Goal: Task Accomplishment & Management: Manage account settings

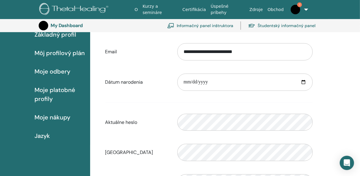
scroll to position [60, 0]
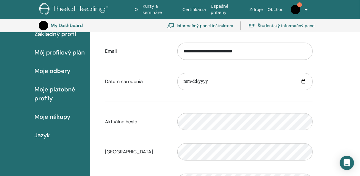
click at [59, 54] on span "Môj profilový plán" at bounding box center [60, 52] width 50 height 9
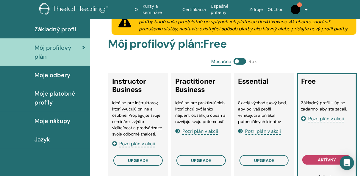
scroll to position [24, 0]
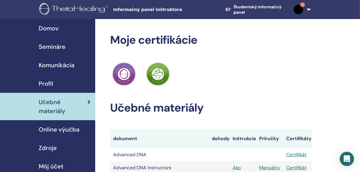
click at [52, 46] on span "Semináre" at bounding box center [52, 46] width 27 height 9
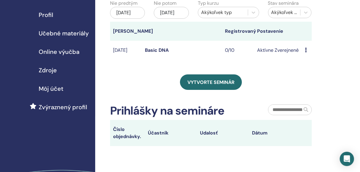
scroll to position [48, 0]
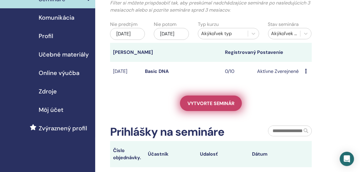
click at [213, 107] on span "Vytvorte seminár" at bounding box center [211, 103] width 47 height 6
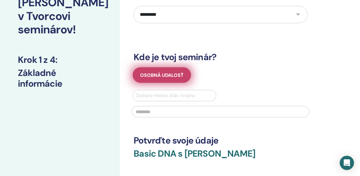
scroll to position [48, 0]
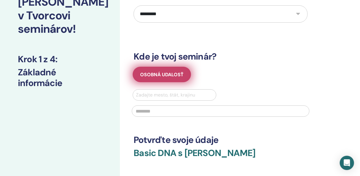
click at [160, 78] on button "Osobná udalosť" at bounding box center [162, 74] width 58 height 15
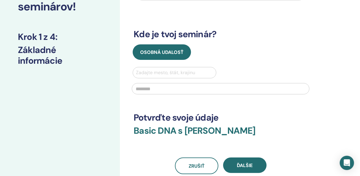
scroll to position [72, 0]
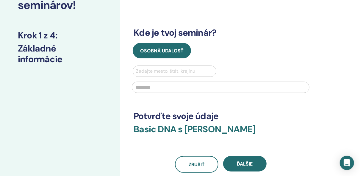
click at [156, 72] on div at bounding box center [174, 71] width 77 height 8
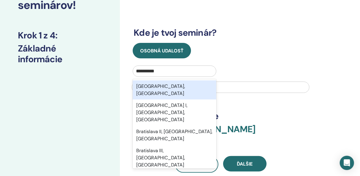
type input "**********"
click at [285, 48] on div "Osobná udalosť" at bounding box center [220, 50] width 183 height 15
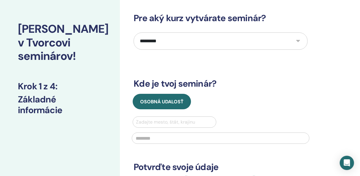
scroll to position [0, 0]
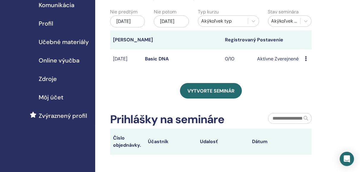
scroll to position [71, 0]
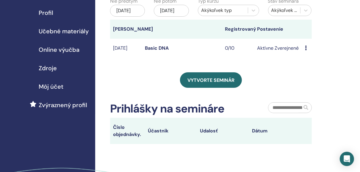
click at [307, 50] on icon at bounding box center [306, 48] width 2 height 5
click at [309, 68] on link "Upraviť" at bounding box center [309, 69] width 16 height 6
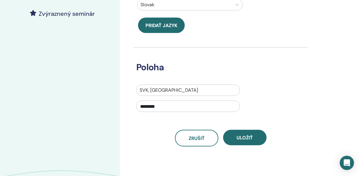
scroll to position [167, 0]
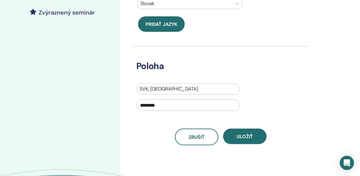
click at [164, 108] on input "********" at bounding box center [188, 105] width 104 height 11
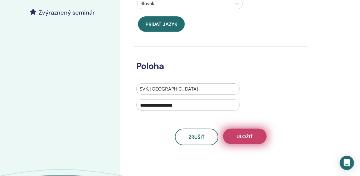
type input "**********"
click at [248, 142] on button "Uložiť" at bounding box center [244, 136] width 43 height 15
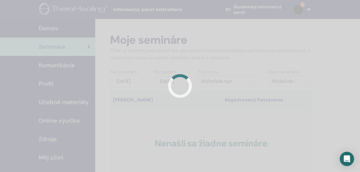
scroll to position [71, 0]
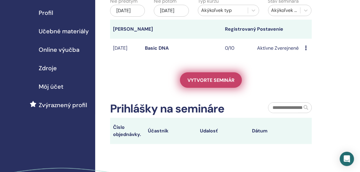
click at [221, 83] on span "Vytvorte seminár" at bounding box center [211, 80] width 47 height 6
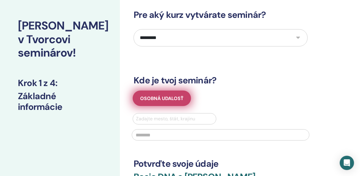
scroll to position [72, 0]
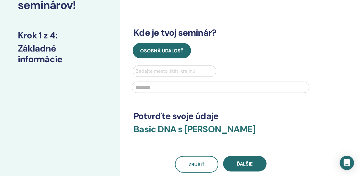
click at [175, 71] on div at bounding box center [174, 71] width 77 height 8
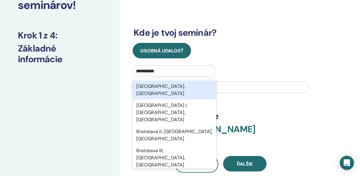
type input "**********"
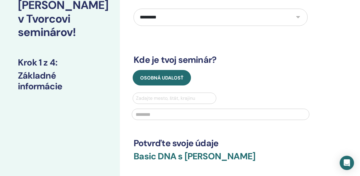
scroll to position [48, 0]
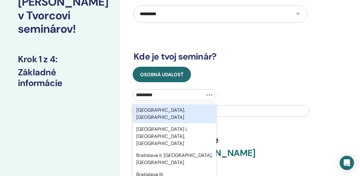
type input "**********"
click at [198, 112] on div "Bratislava, SVK" at bounding box center [174, 113] width 83 height 19
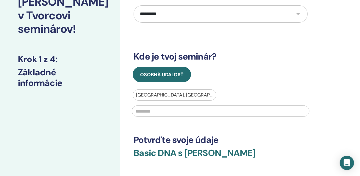
click at [177, 113] on input "text" at bounding box center [221, 110] width 178 height 11
type input "*"
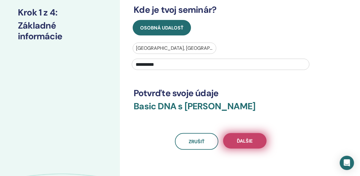
scroll to position [143, 0]
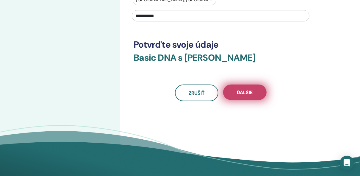
type input "**********"
click at [248, 95] on button "Ďalšie" at bounding box center [244, 92] width 43 height 15
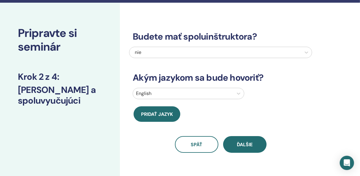
scroll to position [24, 0]
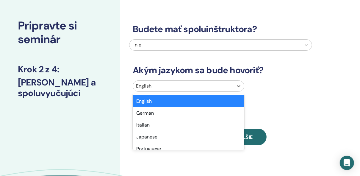
click at [220, 88] on div at bounding box center [183, 86] width 94 height 8
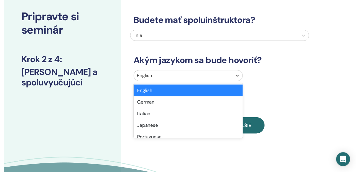
scroll to position [34, 0]
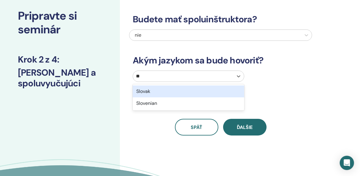
type input "***"
click at [214, 91] on div "Slovak" at bounding box center [189, 92] width 112 height 12
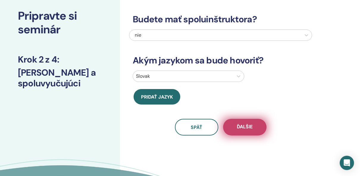
click at [261, 127] on button "Ďalšie" at bounding box center [244, 127] width 43 height 17
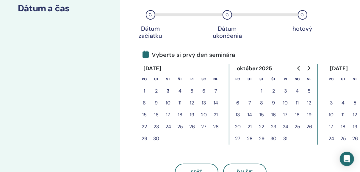
scroll to position [129, 0]
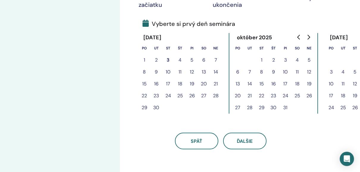
click at [287, 60] on button "3" at bounding box center [286, 60] width 12 height 12
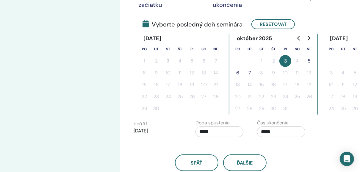
click at [310, 60] on button "5" at bounding box center [310, 61] width 12 height 12
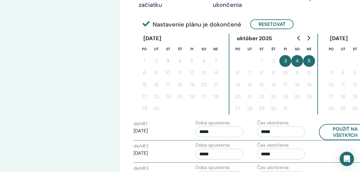
scroll to position [177, 0]
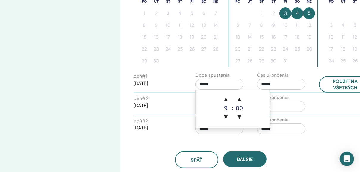
click at [209, 84] on input "*****" at bounding box center [220, 84] width 48 height 11
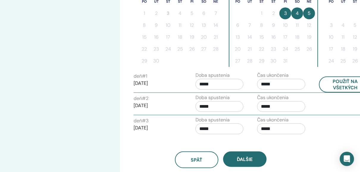
drag, startPoint x: 217, startPoint y: 82, endPoint x: 196, endPoint y: 82, distance: 20.9
click at [196, 82] on input "*****" at bounding box center [220, 84] width 48 height 11
click at [181, 80] on p "2025/10/03" at bounding box center [158, 83] width 48 height 7
click at [211, 84] on input "*****" at bounding box center [220, 84] width 48 height 11
drag, startPoint x: 200, startPoint y: 83, endPoint x: 205, endPoint y: 83, distance: 5.7
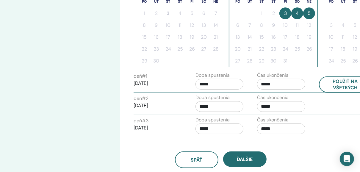
click at [205, 83] on input "*****" at bounding box center [220, 84] width 48 height 11
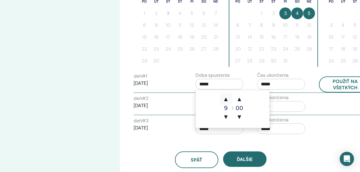
click at [226, 99] on span "▲" at bounding box center [226, 99] width 12 height 12
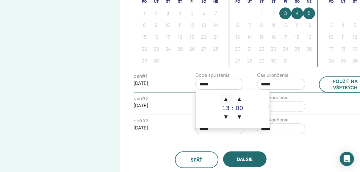
type input "*****"
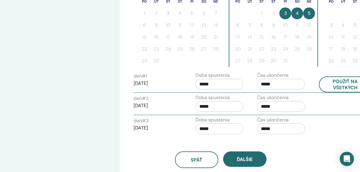
click at [247, 82] on div "Doba spustenia *****" at bounding box center [222, 82] width 62 height 21
click at [273, 82] on input "*****" at bounding box center [281, 84] width 48 height 11
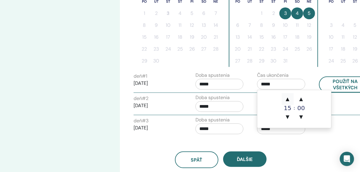
click at [292, 100] on span "▲" at bounding box center [288, 99] width 12 height 12
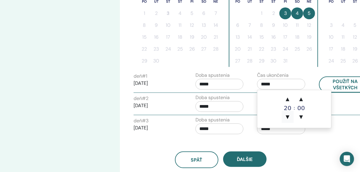
click at [289, 118] on span "▼" at bounding box center [288, 117] width 12 height 12
click at [302, 109] on div "00" at bounding box center [302, 108] width 12 height 6
click at [302, 99] on span "▲" at bounding box center [302, 99] width 12 height 12
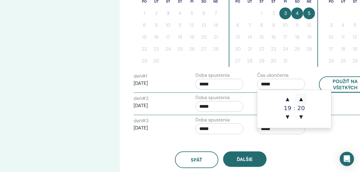
click at [302, 99] on span "▲" at bounding box center [302, 99] width 12 height 12
type input "*****"
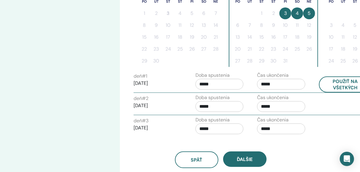
click at [317, 141] on div "Časové pásmo Časové pásmo (GMT-8) US/Alaska Dátum a čas seminára Dátum začiatku…" at bounding box center [240, 46] width 240 height 409
click at [277, 105] on input "*****" at bounding box center [281, 106] width 48 height 11
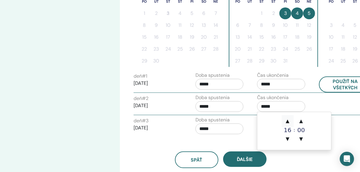
click at [290, 122] on span "▲" at bounding box center [288, 121] width 12 height 12
type input "*****"
click at [320, 104] on div "deň # 2 2025/10/04 Doba spustenia ***** Čas ukončenia *****" at bounding box center [252, 104] width 247 height 21
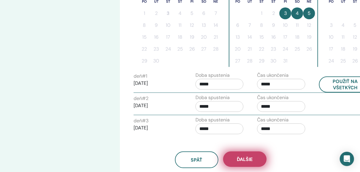
click at [254, 159] on button "Ďalšie" at bounding box center [244, 159] width 43 height 15
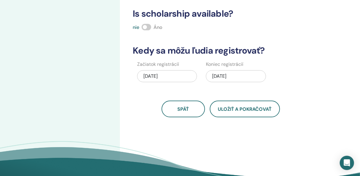
scroll to position [153, 0]
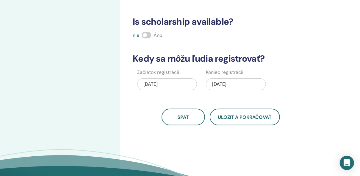
click at [221, 85] on div "10/05/2025" at bounding box center [236, 84] width 60 height 12
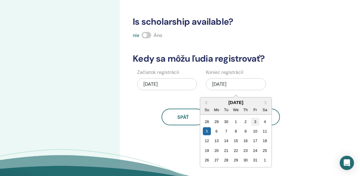
click at [255, 121] on div "3" at bounding box center [256, 122] width 8 height 8
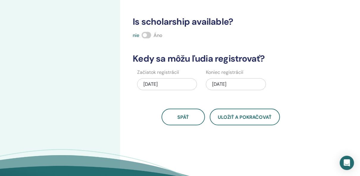
click at [255, 121] on button "Uložiť a pokračovať" at bounding box center [245, 117] width 70 height 17
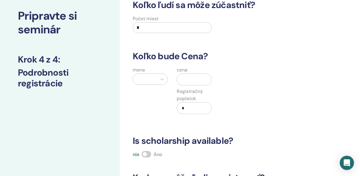
scroll to position [10, 0]
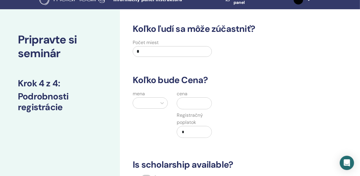
click at [167, 51] on input "*" at bounding box center [172, 51] width 79 height 11
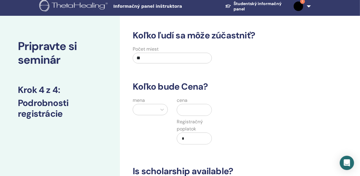
scroll to position [0, 0]
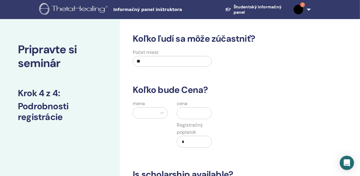
click at [287, 96] on div "Koľko ľudí sa môže zúčastniť? Počet miest ** Koľko bude Cena? mena cena Registr…" at bounding box center [220, 155] width 183 height 245
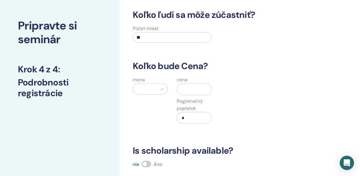
click at [186, 39] on input "**" at bounding box center [172, 37] width 79 height 11
type input "**"
click at [244, 58] on div "Koľko ľudí sa môže zúčastniť? Počet miest ** Koľko bude Cena? mena cena Registr…" at bounding box center [220, 132] width 183 height 245
click at [156, 89] on div at bounding box center [145, 89] width 24 height 11
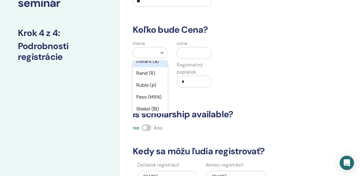
scroll to position [0, 0]
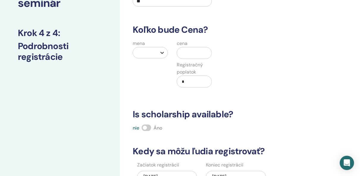
click at [162, 52] on icon at bounding box center [162, 53] width 6 height 6
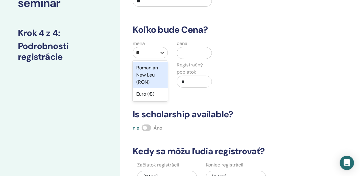
type input "***"
click at [158, 70] on div "Euro (€)" at bounding box center [150, 68] width 35 height 12
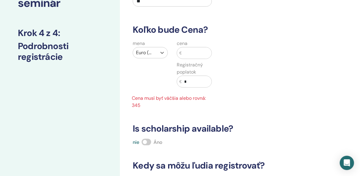
click at [193, 52] on input "text" at bounding box center [197, 52] width 30 height 11
click at [198, 81] on input "*" at bounding box center [197, 81] width 30 height 11
click at [200, 51] on input "text" at bounding box center [197, 52] width 30 height 11
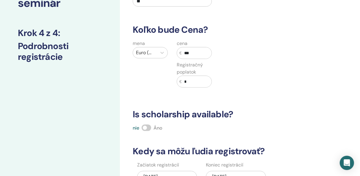
type input "***"
click at [258, 66] on div "mena Euro (€) cena € *** Registračný poplatok € *" at bounding box center [216, 67] width 183 height 55
click at [190, 80] on input "*" at bounding box center [197, 81] width 30 height 11
click at [264, 80] on div "mena Euro (€) cena € *** Registračný poplatok € **" at bounding box center [216, 67] width 183 height 55
click at [192, 82] on input "**" at bounding box center [197, 81] width 30 height 11
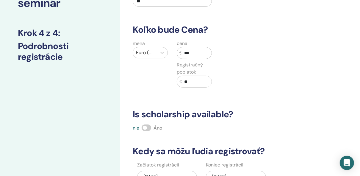
type input "**"
click at [289, 80] on div "mena Euro (€) cena € *** Registračný poplatok € **" at bounding box center [216, 67] width 183 height 55
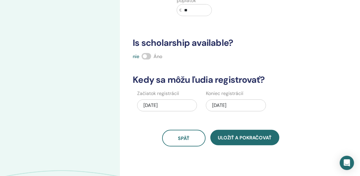
click at [150, 54] on span at bounding box center [147, 56] width 10 height 7
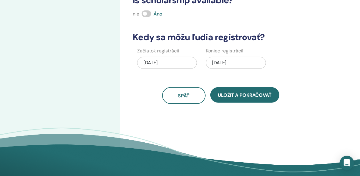
scroll to position [179, 0]
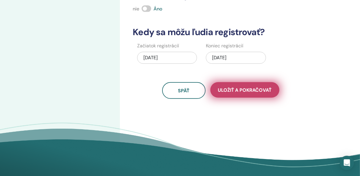
click at [265, 94] on button "Uložiť a pokračovať" at bounding box center [245, 89] width 69 height 15
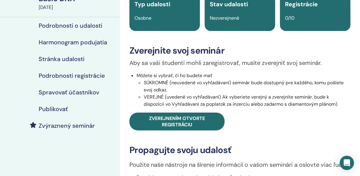
scroll to position [95, 0]
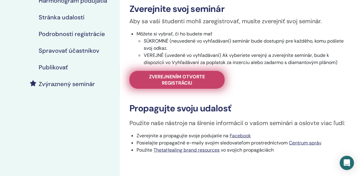
click at [187, 81] on span "Zverejnením otvorte registráciu" at bounding box center [177, 80] width 80 height 13
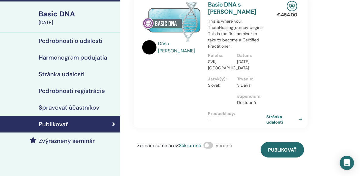
scroll to position [24, 0]
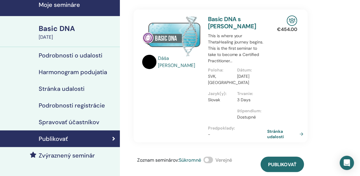
click at [277, 136] on link "Stránka udalosti" at bounding box center [287, 134] width 39 height 11
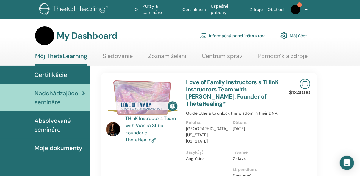
click at [258, 36] on link "Informačný panel inštruktora" at bounding box center [233, 35] width 66 height 13
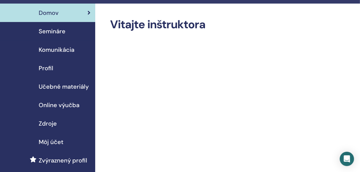
scroll to position [24, 0]
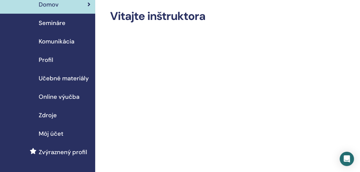
click at [54, 23] on span "Semináre" at bounding box center [52, 22] width 27 height 9
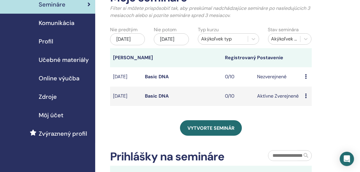
scroll to position [48, 0]
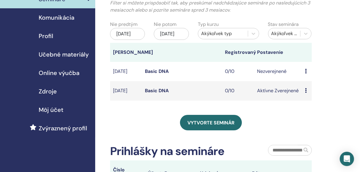
click at [305, 78] on td "Náhľad Upraviť Účastníci Zrušiť" at bounding box center [307, 71] width 10 height 19
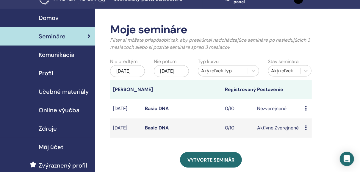
scroll to position [0, 0]
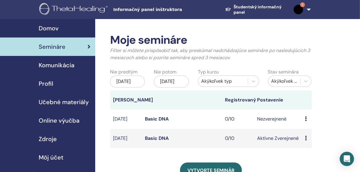
click at [306, 121] on icon at bounding box center [306, 118] width 2 height 5
click at [313, 129] on link "Náhľad" at bounding box center [309, 128] width 16 height 6
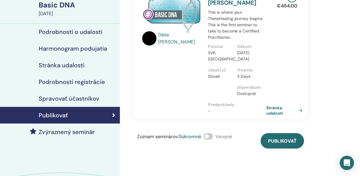
scroll to position [48, 0]
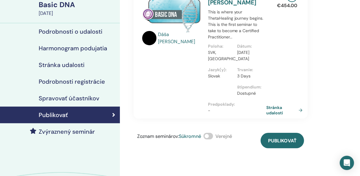
click at [212, 137] on span at bounding box center [209, 136] width 10 height 7
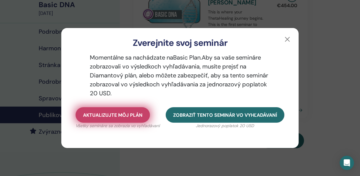
click at [144, 113] on button "Aktualizujte môj plán" at bounding box center [113, 114] width 74 height 15
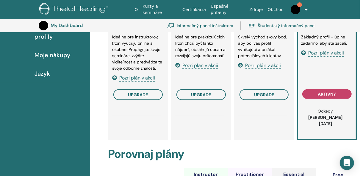
scroll to position [132, 0]
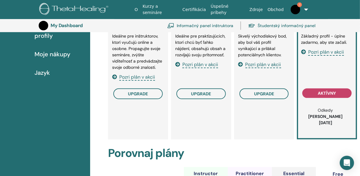
click at [257, 68] on span "Pozri plán v akcii" at bounding box center [264, 64] width 36 height 7
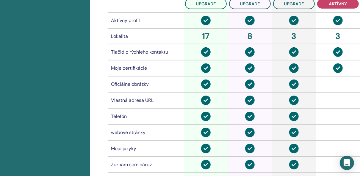
scroll to position [489, 0]
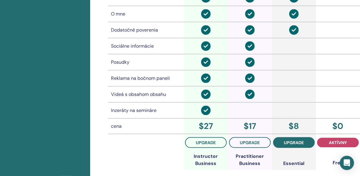
click at [294, 140] on span "upgrade" at bounding box center [295, 142] width 20 height 5
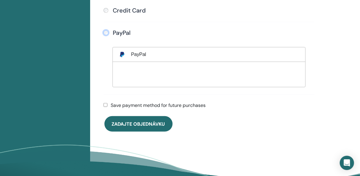
scroll to position [180, 0]
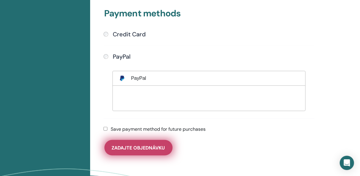
click at [145, 149] on span "Zadajte objednávku" at bounding box center [138, 148] width 53 height 6
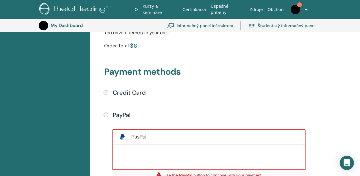
scroll to position [156, 0]
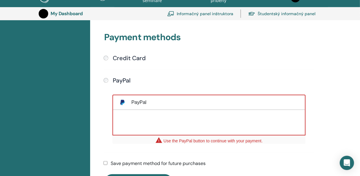
click at [108, 59] on div "Credit Card" at bounding box center [210, 59] width 212 height 8
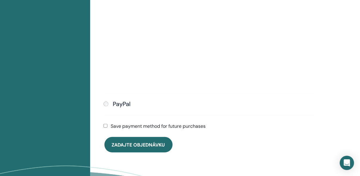
scroll to position [251, 0]
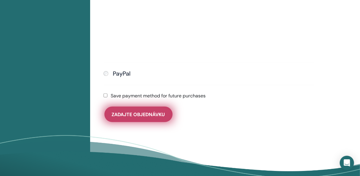
click at [124, 112] on span "Zadajte objednávku" at bounding box center [138, 114] width 53 height 6
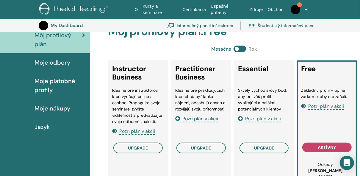
scroll to position [156, 0]
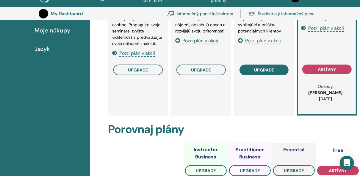
click at [265, 72] on span "upgrade" at bounding box center [264, 70] width 20 height 5
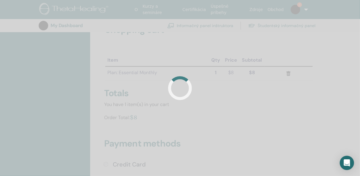
scroll to position [24, 0]
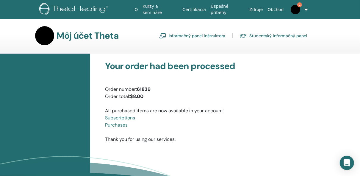
click at [295, 10] on img at bounding box center [296, 10] width 10 height 10
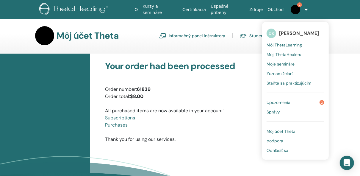
click at [298, 101] on link "Upozornenia 2" at bounding box center [296, 103] width 58 height 10
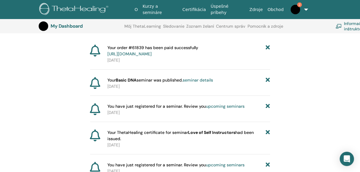
scroll to position [62, 0]
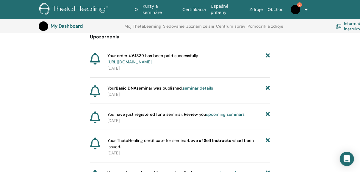
click at [152, 62] on link "[URL][DOMAIN_NAME]" at bounding box center [130, 61] width 44 height 5
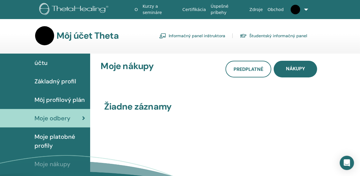
click at [304, 11] on link at bounding box center [298, 9] width 24 height 19
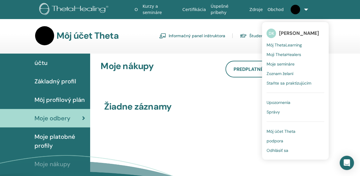
click at [288, 102] on span "Upozornenia" at bounding box center [279, 102] width 24 height 5
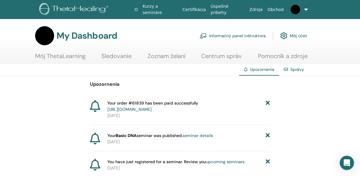
click at [307, 9] on link at bounding box center [298, 9] width 24 height 19
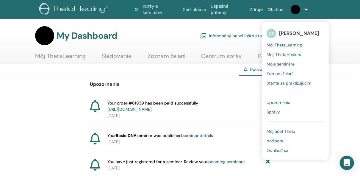
click at [240, 36] on link "Informačný panel inštruktora" at bounding box center [233, 35] width 66 height 13
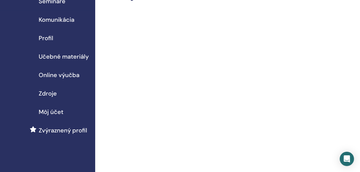
scroll to position [48, 0]
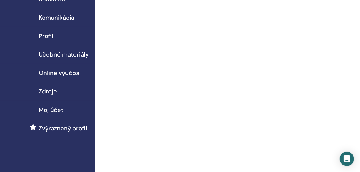
click at [74, 72] on span "Online výučba" at bounding box center [59, 73] width 41 height 9
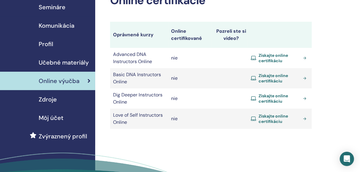
scroll to position [48, 0]
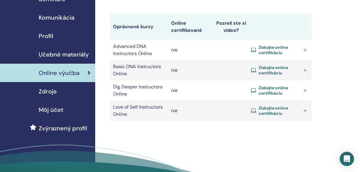
click at [272, 48] on span "Získajte online certifikáciu" at bounding box center [280, 50] width 42 height 11
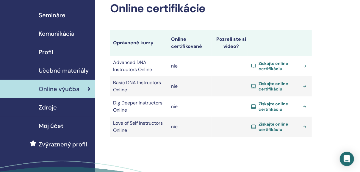
scroll to position [24, 0]
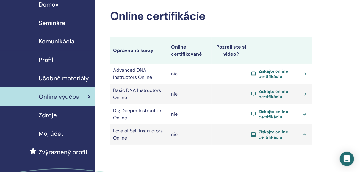
click at [49, 25] on span "Semináre" at bounding box center [52, 22] width 27 height 9
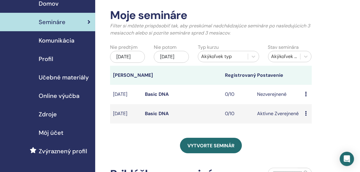
scroll to position [48, 0]
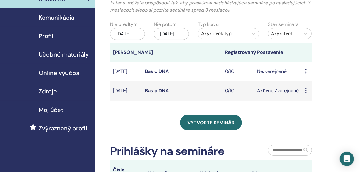
click at [265, 78] on td "Nezverejnené" at bounding box center [278, 71] width 48 height 19
click at [306, 74] on icon at bounding box center [306, 71] width 2 height 5
click at [310, 81] on link "Náhľad" at bounding box center [308, 81] width 16 height 6
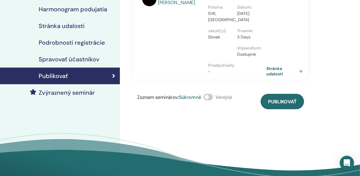
scroll to position [95, 0]
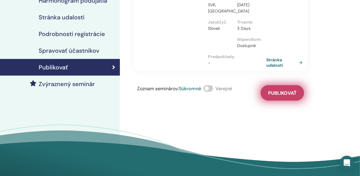
click at [268, 92] on span "Publikovať" at bounding box center [282, 93] width 29 height 6
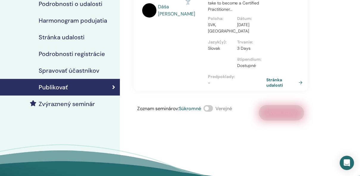
scroll to position [48, 0]
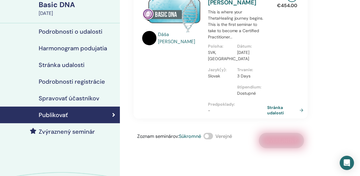
click at [276, 112] on link "Stránka udalosti" at bounding box center [287, 110] width 39 height 11
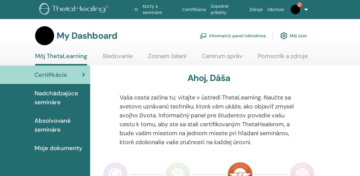
click at [243, 35] on link "Informačný panel inštruktora" at bounding box center [233, 35] width 66 height 13
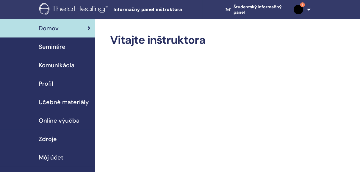
click at [61, 45] on span "Semináre" at bounding box center [52, 46] width 27 height 9
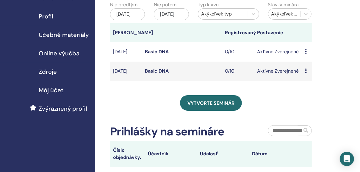
scroll to position [72, 0]
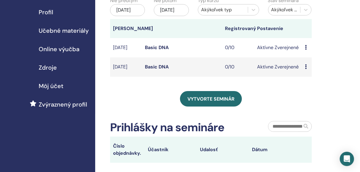
click at [308, 51] on div "Náhľad Upraviť Účastníci Zrušiť" at bounding box center [307, 47] width 4 height 7
click at [307, 59] on link "Náhľad" at bounding box center [310, 58] width 16 height 6
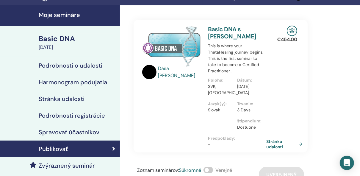
scroll to position [24, 0]
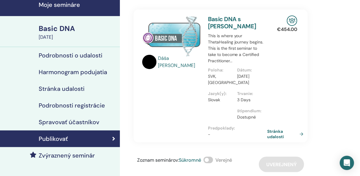
click at [303, 134] on link "Stránka udalosti" at bounding box center [287, 134] width 39 height 11
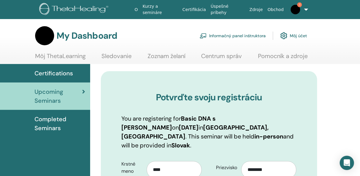
click at [335, 29] on div "My Dashboard Informačný panel inštruktora Môj účet" at bounding box center [191, 35] width 340 height 19
click at [220, 33] on link "Informačný panel inštruktora" at bounding box center [233, 35] width 66 height 13
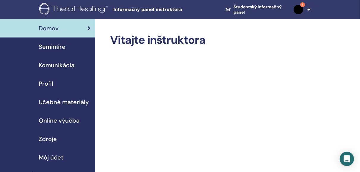
click at [49, 45] on span "Semináre" at bounding box center [52, 46] width 27 height 9
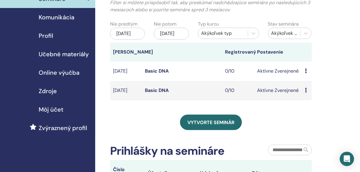
scroll to position [48, 0]
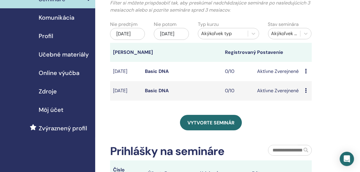
click at [48, 93] on span "Zdroje" at bounding box center [48, 91] width 18 height 9
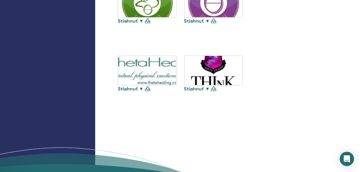
scroll to position [262, 0]
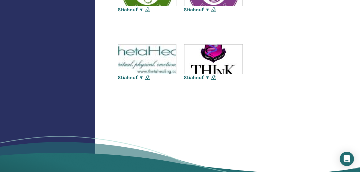
click at [149, 73] on img at bounding box center [147, 59] width 58 height 29
click at [141, 81] on link "Stiahnuť ▼" at bounding box center [131, 77] width 26 height 6
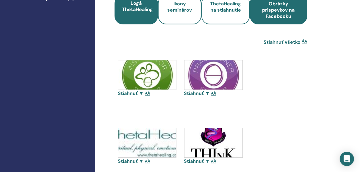
scroll to position [167, 0]
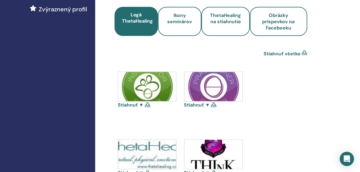
click at [140, 108] on link "Stiahnuť ▼" at bounding box center [131, 105] width 26 height 6
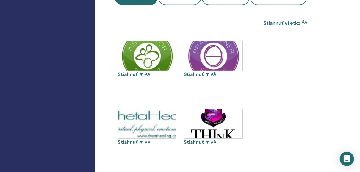
scroll to position [238, 0]
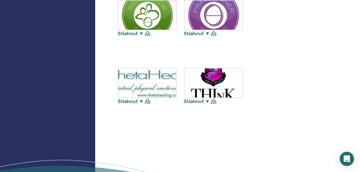
click at [207, 105] on link "Stiahnuť ▼" at bounding box center [197, 101] width 26 height 6
click at [298, 85] on div "Stiahnuť ▼ Stiahnuť ▼ Stiahnuť ▼ Stiahnuť ▼" at bounding box center [211, 68] width 193 height 136
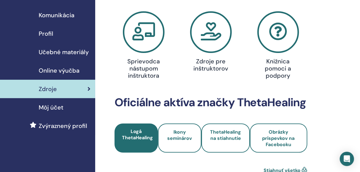
scroll to position [48, 0]
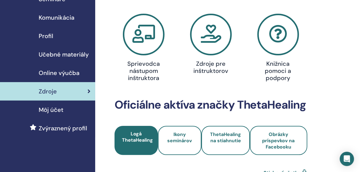
click at [216, 39] on icon at bounding box center [211, 35] width 42 height 42
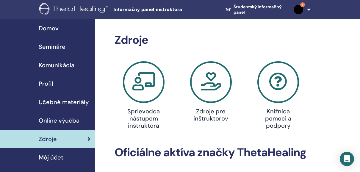
scroll to position [48, 0]
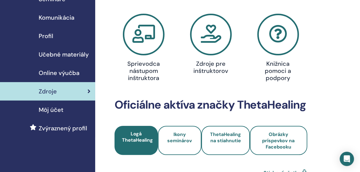
click at [45, 35] on span "Profil" at bounding box center [46, 36] width 15 height 9
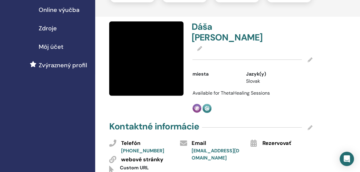
scroll to position [119, 0]
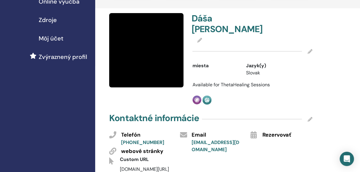
click at [203, 23] on h4 "[PERSON_NAME]" at bounding box center [220, 23] width 57 height 21
click at [205, 18] on h4 "[PERSON_NAME]" at bounding box center [220, 23] width 57 height 21
click at [205, 18] on h4 "Dáša Kúšiková" at bounding box center [220, 23] width 57 height 21
copy h4 "Dáša"
click at [200, 39] on icon at bounding box center [200, 40] width 5 height 5
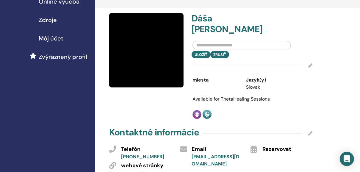
click at [212, 46] on input "text" at bounding box center [242, 45] width 99 height 8
type input "*"
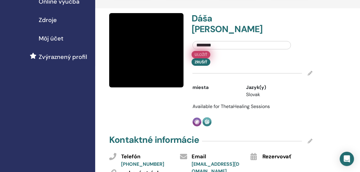
type input "********"
click at [204, 55] on button "Uložiť" at bounding box center [201, 54] width 19 height 7
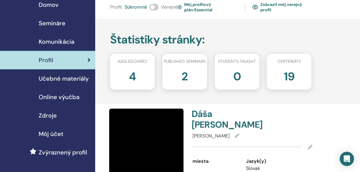
scroll to position [24, 0]
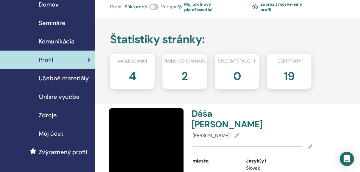
click at [62, 46] on link "Komunikácia" at bounding box center [47, 41] width 95 height 18
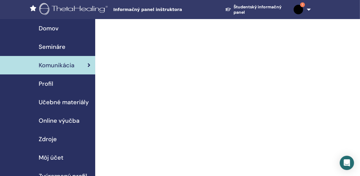
click at [62, 45] on span "Semináre" at bounding box center [52, 46] width 27 height 9
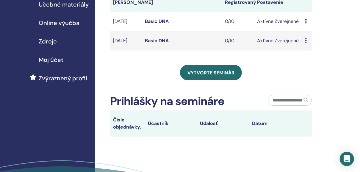
scroll to position [95, 0]
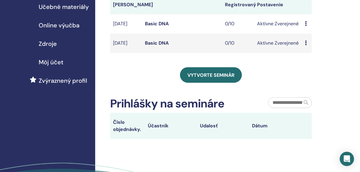
click at [306, 26] on icon at bounding box center [306, 23] width 2 height 5
click at [308, 37] on link "Náhľad" at bounding box center [308, 35] width 16 height 6
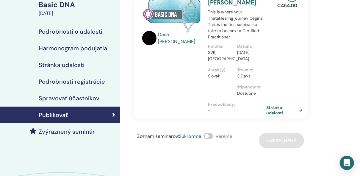
scroll to position [24, 0]
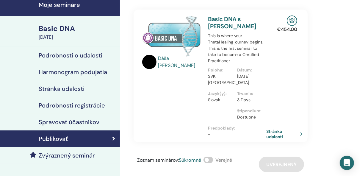
click at [82, 106] on h4 "Podrobnosti registrácie" at bounding box center [72, 105] width 66 height 7
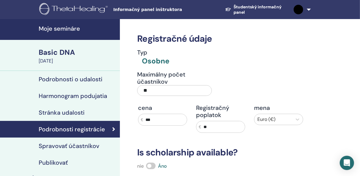
scroll to position [24, 0]
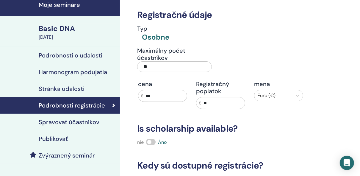
click at [80, 55] on h4 "Podrobnosti o udalosti" at bounding box center [71, 55] width 64 height 7
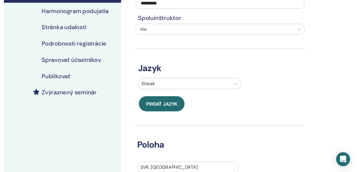
scroll to position [95, 0]
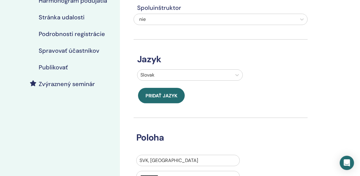
click at [58, 86] on h4 "Zvýraznený seminár" at bounding box center [67, 83] width 56 height 7
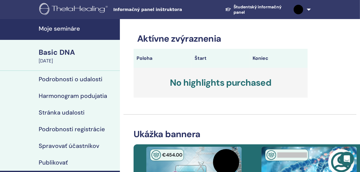
click at [300, 8] on img at bounding box center [299, 10] width 10 height 10
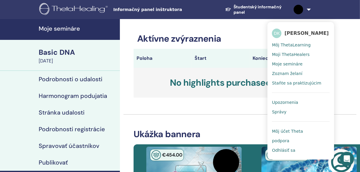
click at [296, 35] on span "[PERSON_NAME]" at bounding box center [307, 33] width 44 height 6
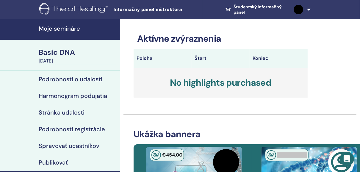
click at [301, 10] on img at bounding box center [299, 10] width 10 height 10
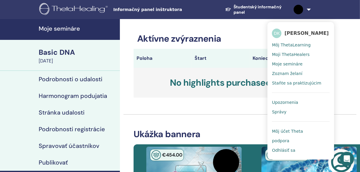
click at [288, 131] on span "Môj účet Theta" at bounding box center [287, 131] width 31 height 5
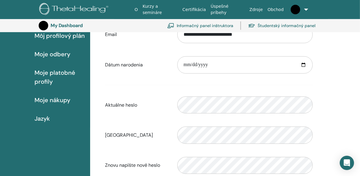
scroll to position [84, 0]
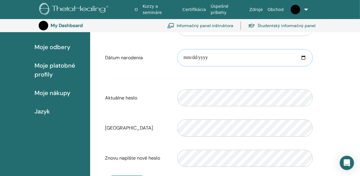
click at [215, 56] on input "**********" at bounding box center [246, 57] width 136 height 17
click at [210, 57] on input "**********" at bounding box center [246, 57] width 136 height 17
click at [306, 57] on input "**********" at bounding box center [246, 57] width 136 height 17
type input "**********"
click at [212, 57] on input "**********" at bounding box center [246, 57] width 136 height 17
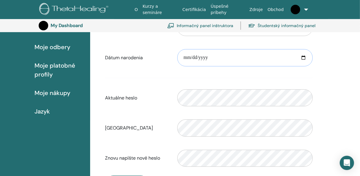
click at [303, 57] on input "**********" at bounding box center [246, 57] width 136 height 17
click at [189, 56] on input "date" at bounding box center [246, 57] width 136 height 17
type input "**********"
click at [327, 122] on div "**********" at bounding box center [225, 123] width 271 height 282
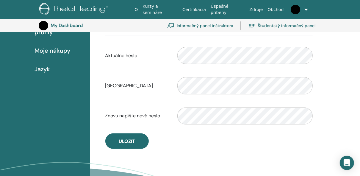
scroll to position [180, 0]
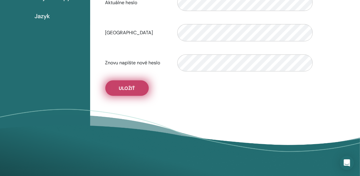
click at [130, 89] on span "Uložiť" at bounding box center [127, 88] width 16 height 6
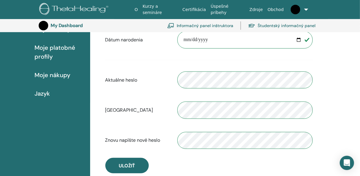
scroll to position [132, 0]
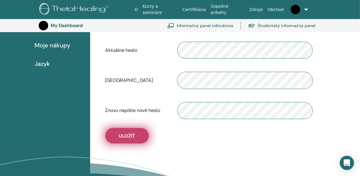
click at [124, 133] on span "Uložiť" at bounding box center [127, 136] width 16 height 6
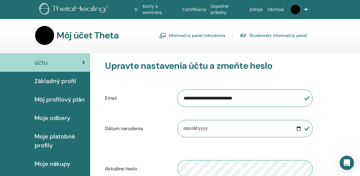
scroll to position [0, 0]
click at [71, 80] on span "Základný profil" at bounding box center [56, 81] width 42 height 9
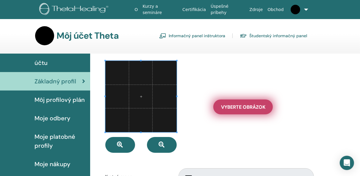
click at [235, 105] on span "Vyberte Obrázok" at bounding box center [243, 107] width 44 height 6
click at [240, 105] on input "Vyberte Obrázok" at bounding box center [244, 107] width 8 height 4
type input "**********"
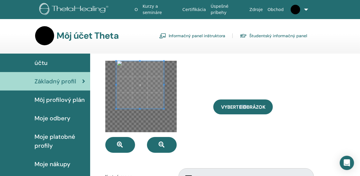
click at [139, 80] on span at bounding box center [140, 85] width 48 height 48
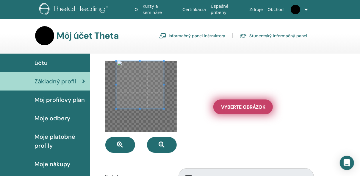
click at [236, 109] on span "Vyberte Obrázok" at bounding box center [243, 107] width 44 height 6
click at [240, 109] on input "Vyberte Obrázok" at bounding box center [244, 107] width 8 height 4
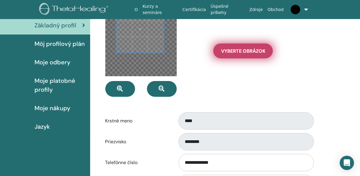
scroll to position [60, 0]
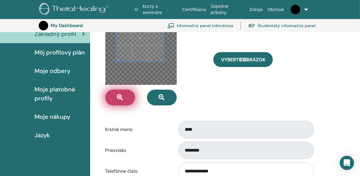
click at [122, 104] on button "button" at bounding box center [120, 98] width 30 height 16
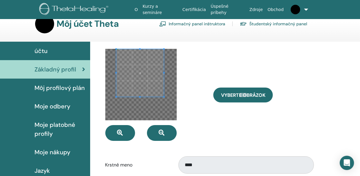
scroll to position [0, 0]
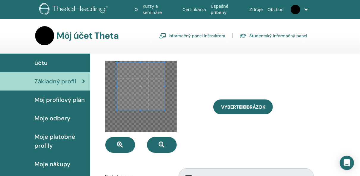
click at [147, 90] on span at bounding box center [141, 86] width 48 height 48
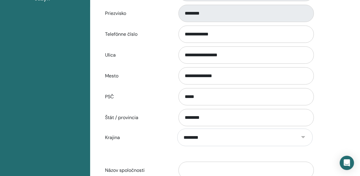
scroll to position [275, 0]
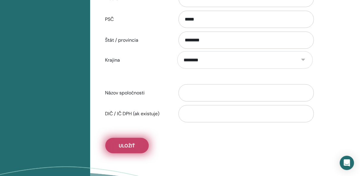
click at [111, 143] on button "Uložiť" at bounding box center [126, 145] width 43 height 15
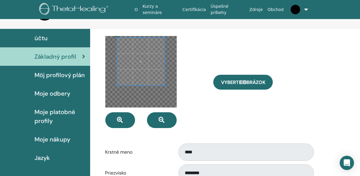
scroll to position [0, 0]
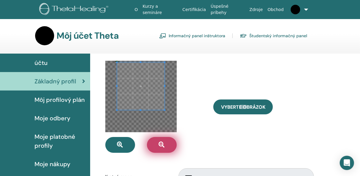
click at [164, 145] on icon "button" at bounding box center [162, 145] width 6 height 6
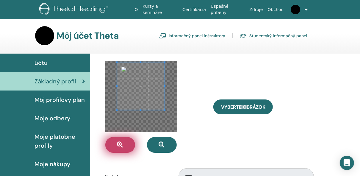
click at [127, 145] on button "button" at bounding box center [120, 145] width 30 height 16
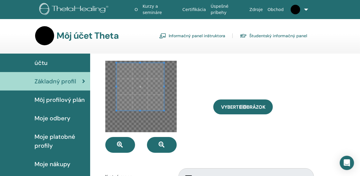
click at [149, 98] on span at bounding box center [140, 87] width 48 height 48
click at [167, 114] on span at bounding box center [167, 113] width 1 height 1
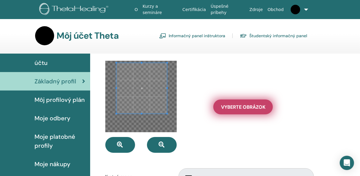
click at [231, 108] on span "Vyberte Obrázok" at bounding box center [243, 107] width 44 height 6
click at [240, 108] on input "Vyberte Obrázok" at bounding box center [244, 107] width 8 height 4
type input "**********"
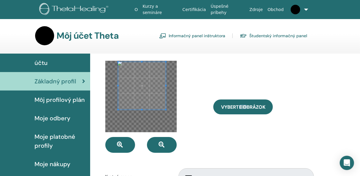
click at [146, 93] on span at bounding box center [142, 86] width 48 height 48
click at [352, 164] on div "Open Intercom Messenger" at bounding box center [348, 163] width 16 height 16
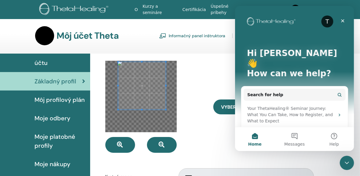
click at [229, 152] on div "Vyberte Obrázok" at bounding box center [263, 107] width 108 height 92
click at [344, 20] on icon "Close" at bounding box center [342, 20] width 3 height 3
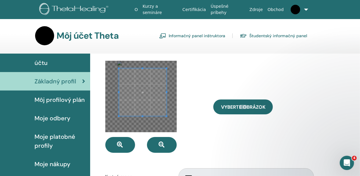
click at [145, 96] on span at bounding box center [143, 93] width 48 height 48
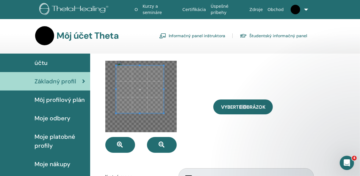
click at [143, 93] on span at bounding box center [140, 90] width 48 height 48
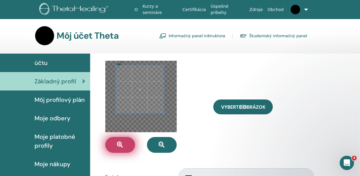
click at [122, 144] on icon "button" at bounding box center [120, 145] width 6 height 6
click at [121, 145] on icon "button" at bounding box center [120, 145] width 6 height 6
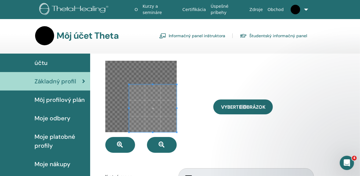
click at [156, 105] on span at bounding box center [153, 109] width 48 height 48
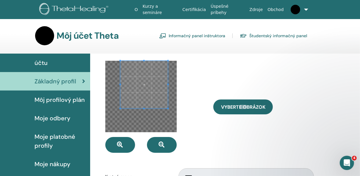
click at [145, 77] on span at bounding box center [144, 85] width 48 height 48
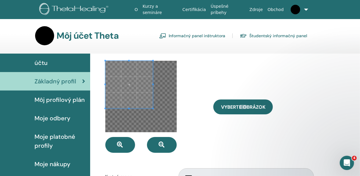
click at [139, 108] on div at bounding box center [129, 85] width 48 height 48
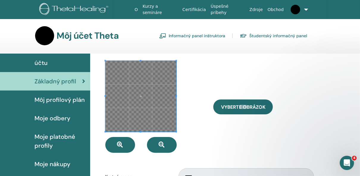
click at [176, 142] on div at bounding box center [155, 107] width 108 height 92
click at [194, 148] on div at bounding box center [155, 107] width 108 height 92
click at [161, 77] on span at bounding box center [140, 96] width 70 height 70
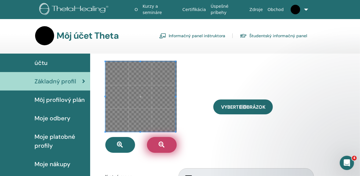
click at [164, 148] on span "button" at bounding box center [162, 145] width 6 height 7
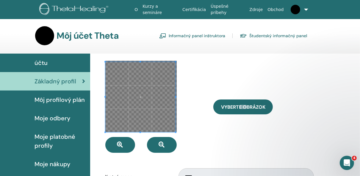
click at [156, 102] on span at bounding box center [140, 97] width 70 height 70
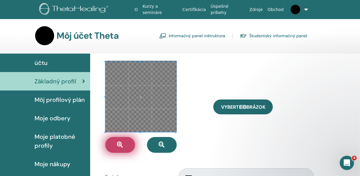
click at [120, 143] on icon "button" at bounding box center [120, 145] width 6 height 6
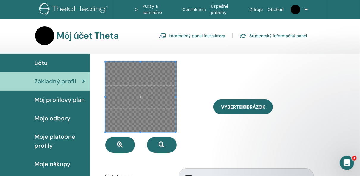
click at [149, 90] on span at bounding box center [140, 97] width 70 height 70
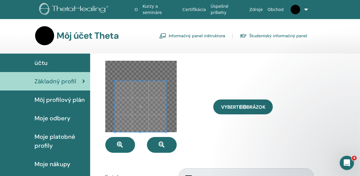
click at [124, 81] on span at bounding box center [140, 80] width 51 height 1
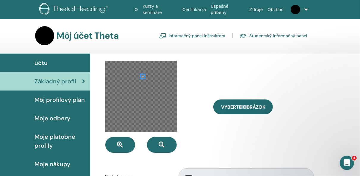
click at [140, 92] on div at bounding box center [141, 97] width 72 height 72
click at [145, 78] on div at bounding box center [141, 97] width 72 height 72
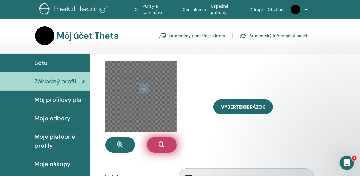
click at [161, 144] on icon "button" at bounding box center [162, 145] width 6 height 6
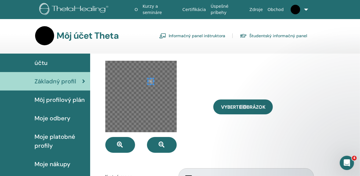
click at [160, 114] on div at bounding box center [141, 97] width 72 height 72
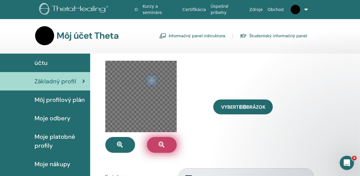
click at [164, 149] on button "button" at bounding box center [162, 145] width 30 height 16
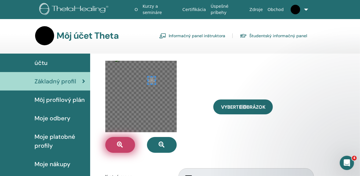
click at [121, 147] on icon "button" at bounding box center [120, 145] width 6 height 6
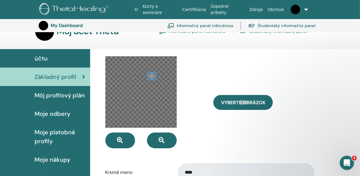
scroll to position [84, 0]
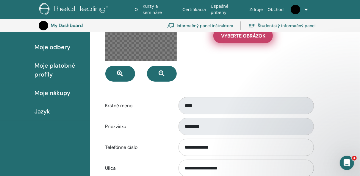
click at [247, 38] on span "Vyberte Obrázok" at bounding box center [243, 36] width 44 height 6
click at [247, 38] on input "Vyberte Obrázok" at bounding box center [244, 36] width 8 height 4
type input "**********"
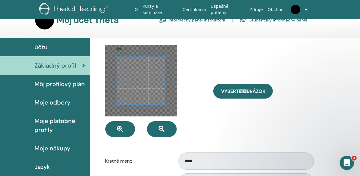
scroll to position [24, 0]
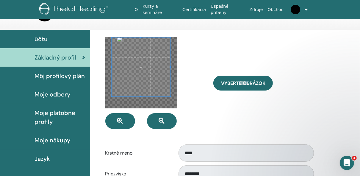
click at [141, 38] on span at bounding box center [140, 37] width 1 height 1
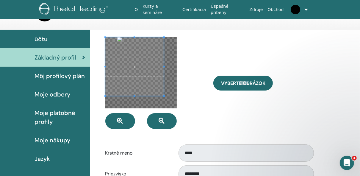
click at [134, 94] on span at bounding box center [134, 66] width 59 height 59
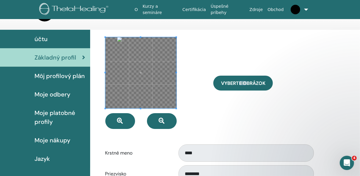
click at [176, 106] on div at bounding box center [140, 72] width 71 height 71
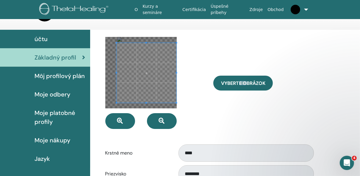
click at [116, 72] on span at bounding box center [116, 72] width 1 height 1
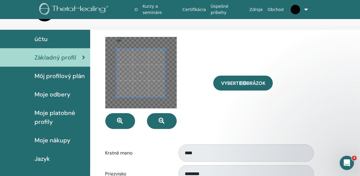
click at [165, 69] on div at bounding box center [140, 73] width 49 height 49
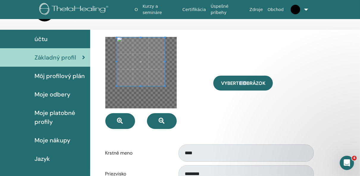
click at [143, 67] on span at bounding box center [141, 62] width 49 height 49
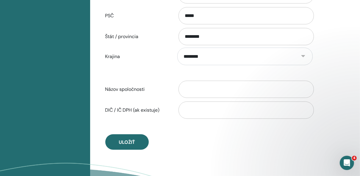
scroll to position [275, 0]
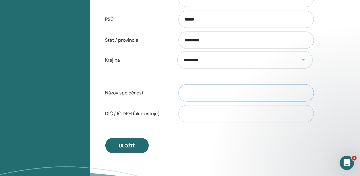
click at [193, 86] on input "Názov spoločnosti" at bounding box center [247, 92] width 136 height 17
type input "*"
type input "**********"
click at [201, 111] on input "DIČ / IČ DPH (ak existuje)" at bounding box center [247, 113] width 136 height 17
paste input "********"
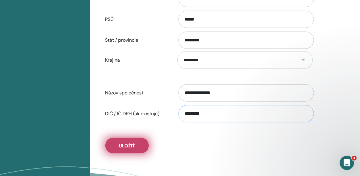
type input "********"
click at [128, 145] on span "Uložiť" at bounding box center [127, 146] width 16 height 6
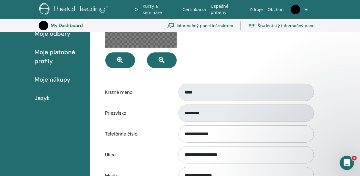
scroll to position [24, 0]
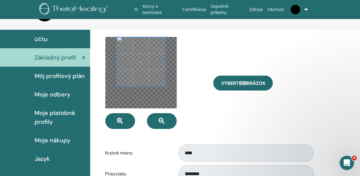
click at [218, 52] on div "Vyberte Obrázok" at bounding box center [263, 83] width 108 height 92
click at [159, 96] on div at bounding box center [141, 73] width 72 height 72
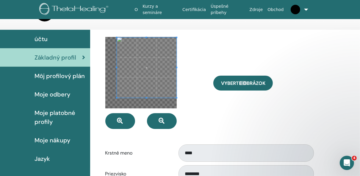
click at [341, 159] on div "Open Intercom Messenger" at bounding box center [347, 162] width 20 height 20
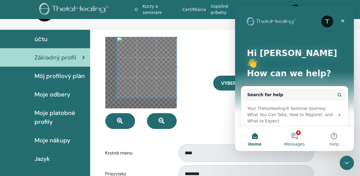
click at [293, 136] on button "4 Messages" at bounding box center [295, 139] width 40 height 24
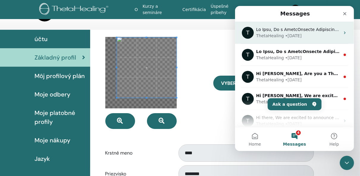
click at [306, 33] on div "ThetaHealing • 23w ago" at bounding box center [298, 36] width 84 height 6
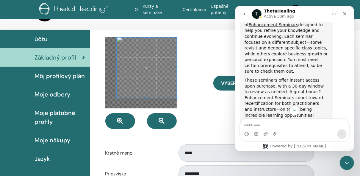
scroll to position [95, 0]
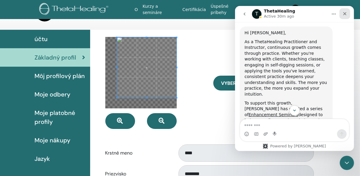
click at [346, 13] on icon "Close" at bounding box center [345, 13] width 5 height 5
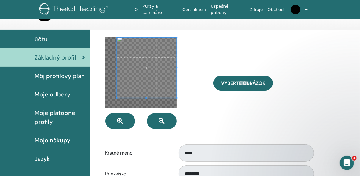
scroll to position [0, 0]
click at [352, 159] on div "Open Intercom Messenger" at bounding box center [347, 162] width 20 height 20
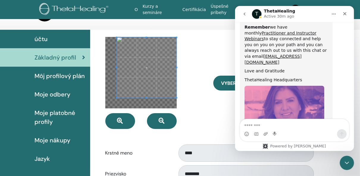
scroll to position [371, 0]
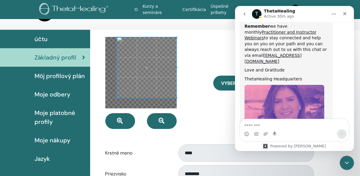
click at [244, 14] on icon "go back" at bounding box center [245, 14] width 2 height 3
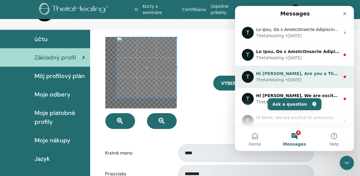
scroll to position [24, 0]
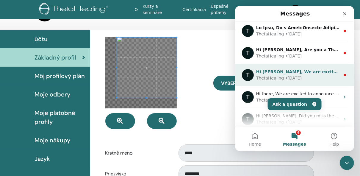
click at [305, 76] on div "ThetaHealing • 55w ago" at bounding box center [298, 78] width 84 height 6
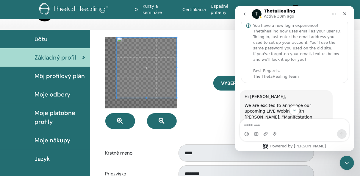
scroll to position [175, 0]
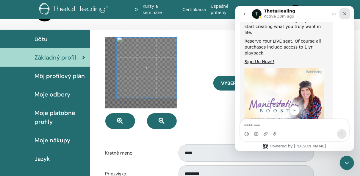
click at [345, 13] on icon "Close" at bounding box center [345, 13] width 3 height 3
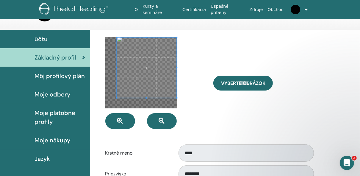
scroll to position [0, 0]
click at [346, 163] on icon "Open Intercom Messenger" at bounding box center [346, 162] width 4 height 5
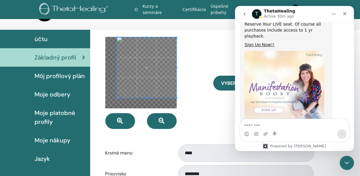
scroll to position [198, 0]
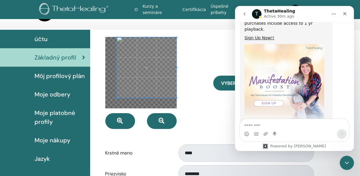
click at [245, 12] on icon "go back" at bounding box center [244, 14] width 5 height 5
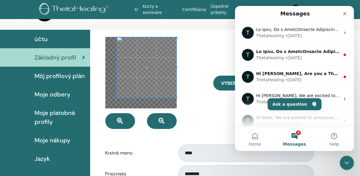
scroll to position [0, 0]
click at [293, 105] on button "Ask a question" at bounding box center [295, 104] width 54 height 12
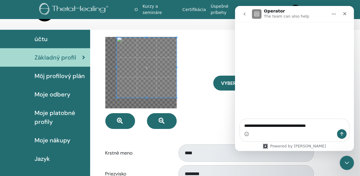
click at [283, 127] on textarea "**********" at bounding box center [294, 124] width 109 height 10
type textarea "**********"
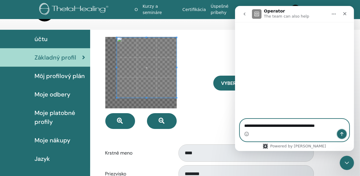
click at [342, 135] on icon "Send a message…" at bounding box center [342, 134] width 5 height 5
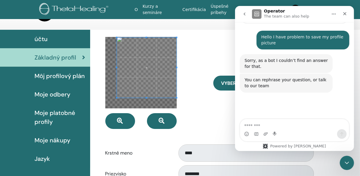
scroll to position [92, 0]
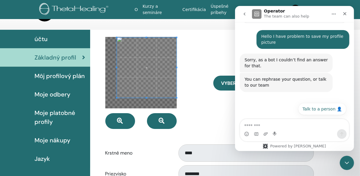
click at [302, 124] on textarea "Message…" at bounding box center [294, 124] width 109 height 10
drag, startPoint x: 347, startPoint y: 12, endPoint x: 582, endPoint y: 19, distance: 234.9
click at [347, 12] on icon "Close" at bounding box center [345, 13] width 5 height 5
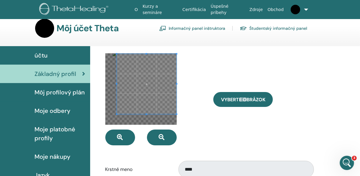
scroll to position [0, 0]
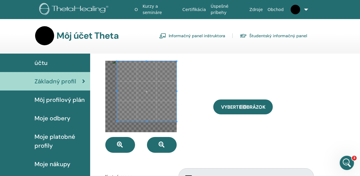
click at [218, 36] on link "Informačný panel inštruktora" at bounding box center [192, 36] width 66 height 10
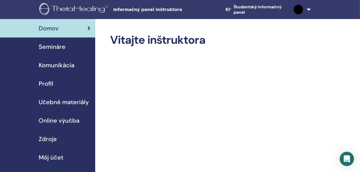
click at [49, 83] on span "Profil" at bounding box center [46, 83] width 15 height 9
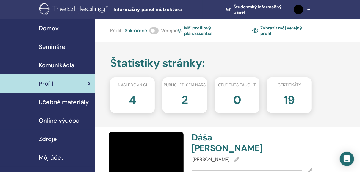
click at [158, 30] on span at bounding box center [154, 30] width 9 height 7
click at [263, 31] on link "Zobraziť môj verejný profil" at bounding box center [283, 31] width 60 height 14
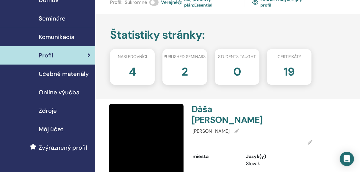
scroll to position [72, 0]
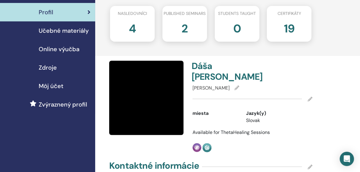
click at [54, 85] on span "Môj účet" at bounding box center [51, 86] width 25 height 9
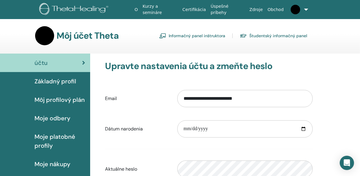
click at [66, 81] on span "Základný profil" at bounding box center [56, 81] width 42 height 9
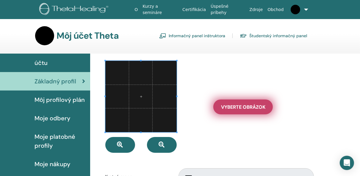
click at [236, 109] on span "Vyberte Obrázok" at bounding box center [243, 107] width 44 height 6
click at [240, 109] on input "Vyberte Obrázok" at bounding box center [244, 107] width 8 height 4
type input "**********"
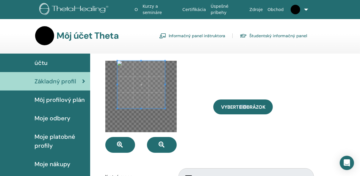
click at [143, 87] on span at bounding box center [141, 85] width 48 height 48
click at [218, 143] on div "Vyberte Obrázok" at bounding box center [263, 107] width 108 height 92
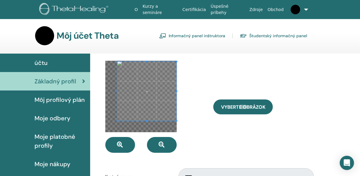
click at [279, 176] on html "O Kurzy a semináre Certifikácia Úspešné príbehy Zdroje Obchod DK Dáša Kúšiková …" at bounding box center [180, 88] width 360 height 176
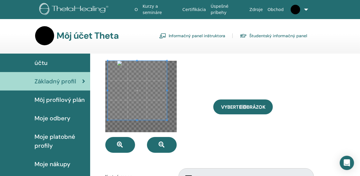
click at [153, 91] on span at bounding box center [137, 90] width 59 height 59
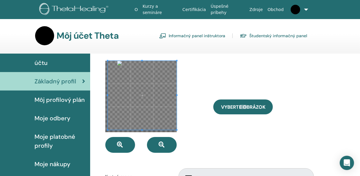
click at [190, 149] on div at bounding box center [155, 107] width 108 height 92
click at [150, 93] on span at bounding box center [140, 97] width 69 height 69
click at [192, 68] on div at bounding box center [155, 107] width 108 height 92
click at [194, 81] on div at bounding box center [155, 107] width 108 height 92
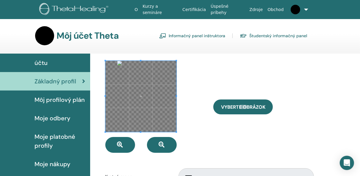
click at [194, 81] on div at bounding box center [155, 107] width 108 height 92
click at [348, 163] on icon "Open Intercom Messenger" at bounding box center [347, 163] width 7 height 8
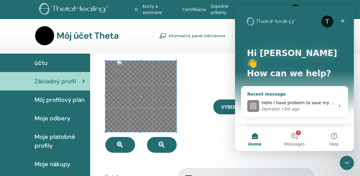
click at [338, 104] on icon "Intercom messenger" at bounding box center [339, 106] width 5 height 5
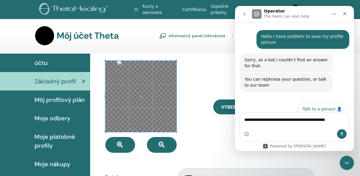
scroll to position [98, 0]
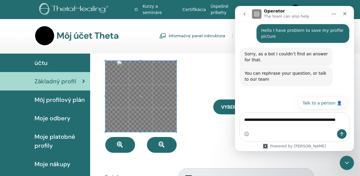
type textarea "**********"
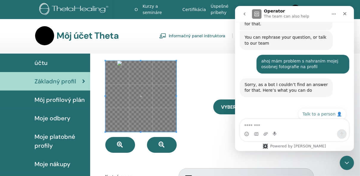
scroll to position [139, 0]
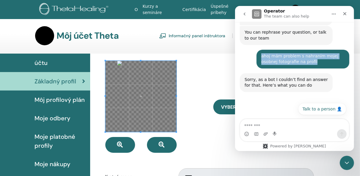
drag, startPoint x: 311, startPoint y: 62, endPoint x: 253, endPoint y: 52, distance: 58.7
click at [253, 52] on div "ahoj mám problem s nahraním mojej osobnej fotografie na profil Dáša • Just now" at bounding box center [295, 62] width 110 height 24
copy div "ahoj mám problem s nahraním mojej osobnej fotografie na profil"
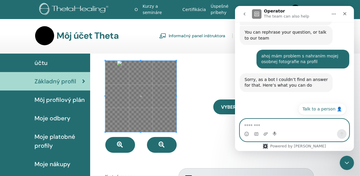
click at [269, 127] on textarea "Message…" at bounding box center [294, 124] width 109 height 10
paste textarea "**********"
type textarea "**********"
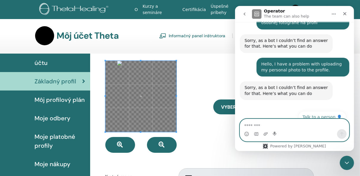
scroll to position [186, 0]
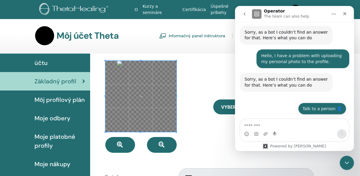
click at [334, 110] on button "Talk to a person 👤" at bounding box center [322, 109] width 48 height 12
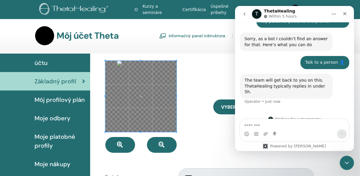
scroll to position [229, 0]
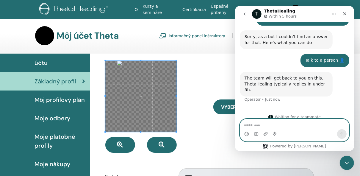
click at [304, 124] on textarea "Message…" at bounding box center [294, 124] width 109 height 10
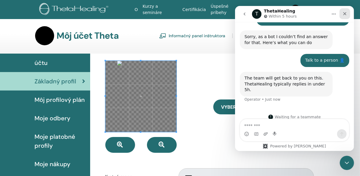
click at [345, 13] on icon "Close" at bounding box center [345, 13] width 3 height 3
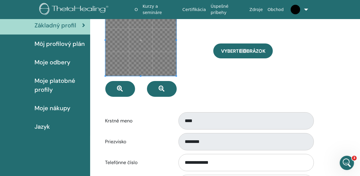
scroll to position [60, 0]
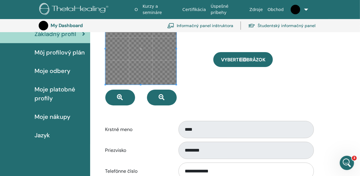
click at [68, 52] on span "Môj profilový plán" at bounding box center [60, 52] width 50 height 9
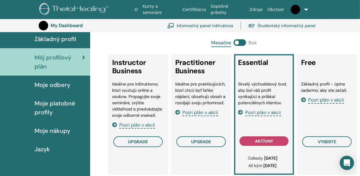
scroll to position [60, 0]
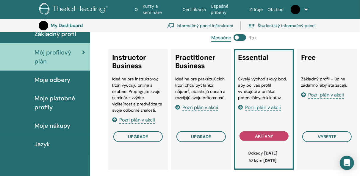
click at [243, 36] on span at bounding box center [240, 37] width 13 height 7
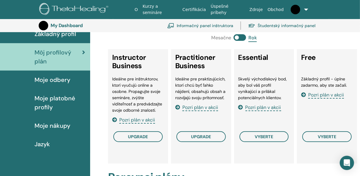
click at [238, 36] on span at bounding box center [240, 37] width 13 height 7
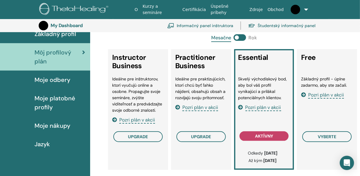
click at [246, 38] on span at bounding box center [240, 37] width 13 height 7
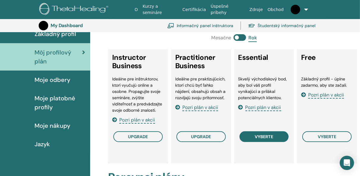
click at [264, 139] on span "vyberte" at bounding box center [264, 136] width 18 height 5
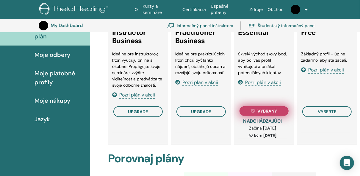
scroll to position [24, 0]
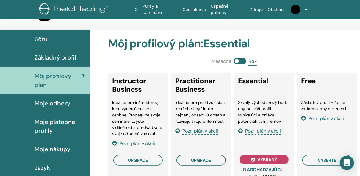
click at [238, 60] on span at bounding box center [240, 61] width 13 height 7
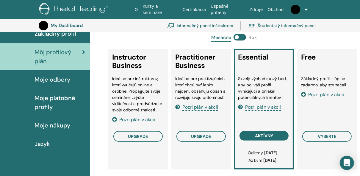
scroll to position [60, 0]
click at [45, 78] on span "Moje odbery" at bounding box center [53, 79] width 36 height 9
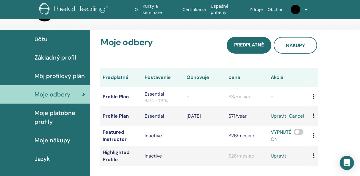
scroll to position [60, 0]
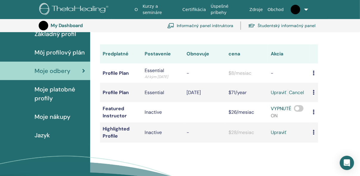
click at [313, 93] on icon at bounding box center [314, 92] width 2 height 5
click at [331, 82] on div "Moje odbery Predplatné Nákupy Predplatné Postavenie Obnovuje cena Akcia Profile…" at bounding box center [225, 110] width 271 height 209
click at [281, 92] on link "upraviť" at bounding box center [279, 92] width 16 height 7
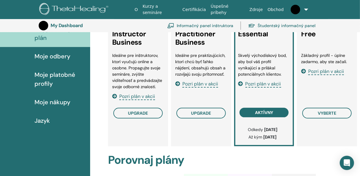
scroll to position [108, 0]
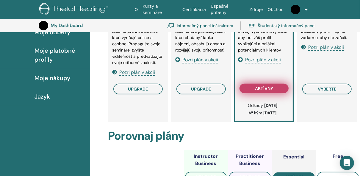
click at [263, 88] on span "aktívny" at bounding box center [264, 88] width 18 height 5
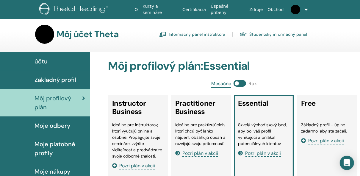
scroll to position [0, 0]
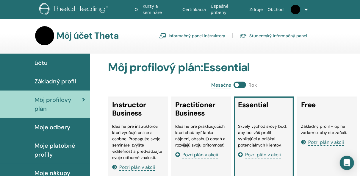
click at [64, 128] on span "Moje odbery" at bounding box center [53, 127] width 36 height 9
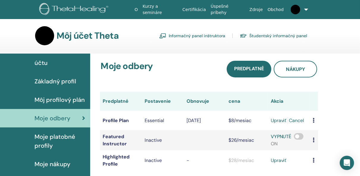
click at [65, 80] on span "Základný profil" at bounding box center [56, 81] width 42 height 9
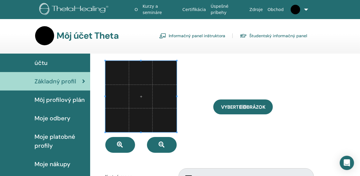
click at [55, 58] on link "účtu" at bounding box center [45, 63] width 90 height 18
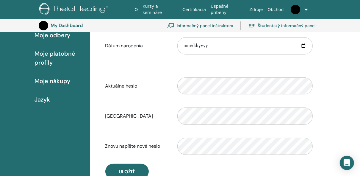
scroll to position [108, 0]
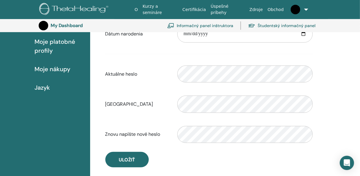
click at [62, 69] on span "Moje nákupy" at bounding box center [53, 69] width 36 height 9
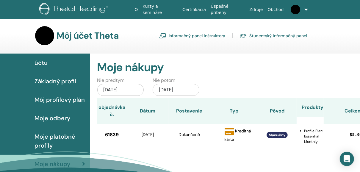
click at [271, 10] on link "Obchod" at bounding box center [276, 9] width 21 height 11
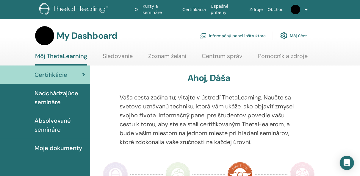
click at [234, 34] on link "Informačný panel inštruktora" at bounding box center [233, 35] width 66 height 13
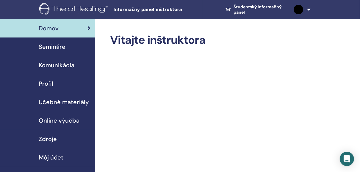
click at [62, 46] on span "Semináre" at bounding box center [52, 46] width 27 height 9
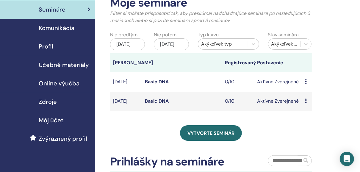
scroll to position [48, 0]
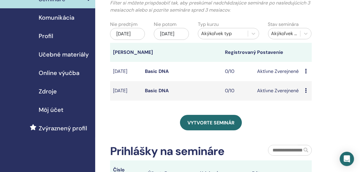
click at [305, 74] on icon at bounding box center [306, 71] width 2 height 5
click at [307, 81] on link "Náhľad" at bounding box center [308, 80] width 16 height 6
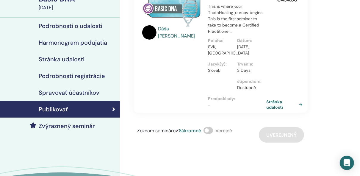
scroll to position [72, 0]
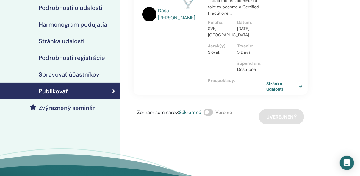
click at [213, 112] on span at bounding box center [209, 112] width 10 height 7
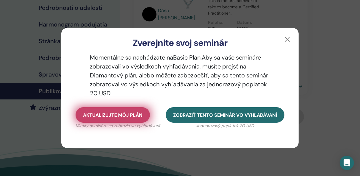
click at [142, 117] on span "Aktualizujte môj plán" at bounding box center [113, 115] width 60 height 6
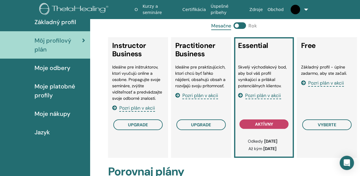
scroll to position [84, 0]
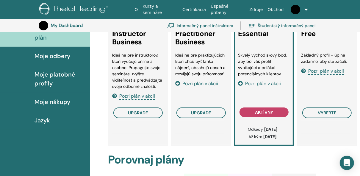
click at [192, 83] on span "Pozri plán v akcii" at bounding box center [201, 83] width 36 height 7
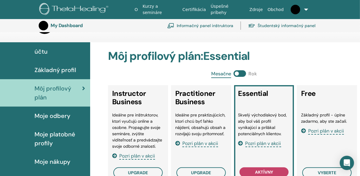
scroll to position [24, 0]
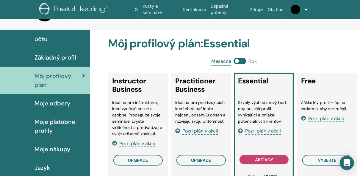
click at [54, 104] on span "Moje odbery" at bounding box center [53, 103] width 36 height 9
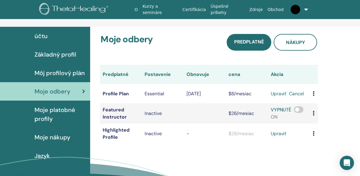
scroll to position [60, 0]
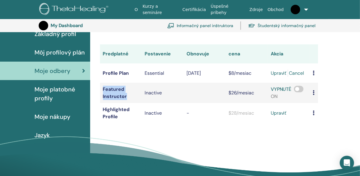
drag, startPoint x: 126, startPoint y: 97, endPoint x: 103, endPoint y: 91, distance: 24.0
click at [103, 91] on td "Featured Instructor" at bounding box center [121, 93] width 42 height 20
copy td "Featured Instructor"
click at [186, 131] on div "Moje odbery Predplatné Nákupy Predplatné Postavenie Obnovuje cena Akcia Profile…" at bounding box center [225, 101] width 271 height 190
click at [313, 93] on icon at bounding box center [314, 92] width 2 height 5
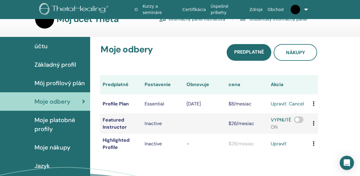
scroll to position [24, 0]
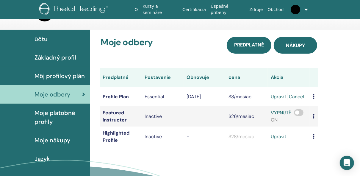
click at [288, 49] on link "Nákupy" at bounding box center [295, 45] width 43 height 17
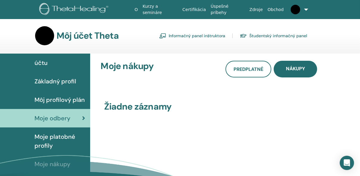
click at [170, 36] on link "Informačný panel inštruktora" at bounding box center [192, 36] width 66 height 10
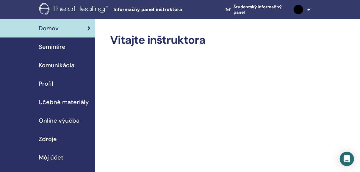
click at [59, 46] on span "Semináre" at bounding box center [52, 46] width 27 height 9
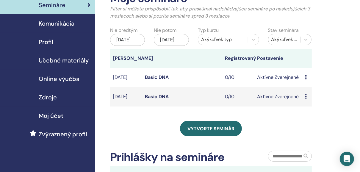
scroll to position [48, 0]
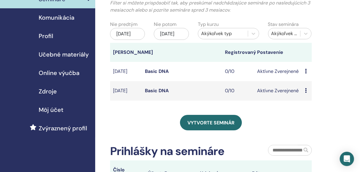
click at [306, 74] on icon at bounding box center [306, 71] width 2 height 5
click at [308, 81] on link "Náhľad" at bounding box center [308, 81] width 16 height 6
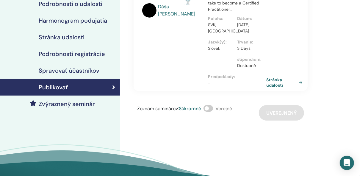
scroll to position [72, 0]
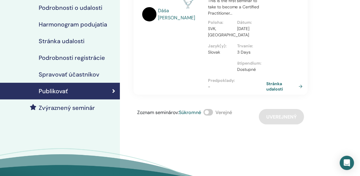
click at [213, 112] on span at bounding box center [209, 112] width 10 height 7
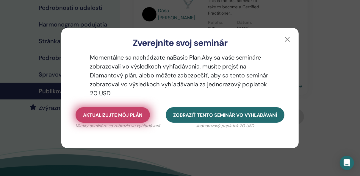
click at [126, 116] on span "Aktualizujte môj plán" at bounding box center [113, 115] width 60 height 6
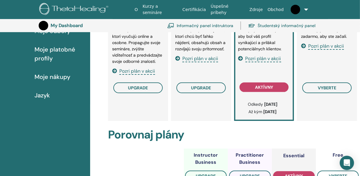
scroll to position [108, 0]
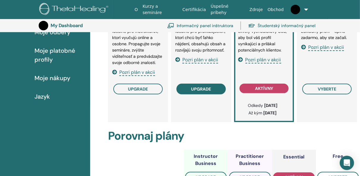
click at [200, 87] on span "upgrade" at bounding box center [201, 89] width 20 height 5
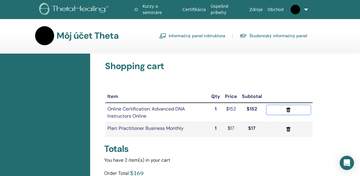
click at [288, 109] on icon "submit" at bounding box center [289, 110] width 6 height 6
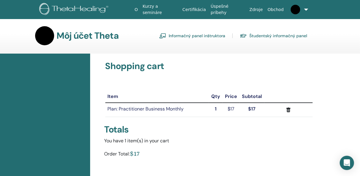
click at [163, 9] on link "Kurzy a semináre" at bounding box center [160, 9] width 40 height 17
click at [307, 8] on link at bounding box center [298, 9] width 24 height 19
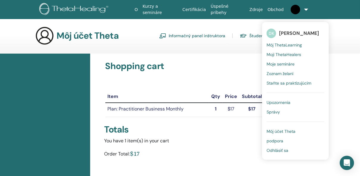
click at [288, 44] on span "Môj ThetaLearning" at bounding box center [284, 44] width 35 height 5
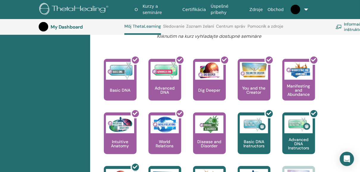
scroll to position [254, 0]
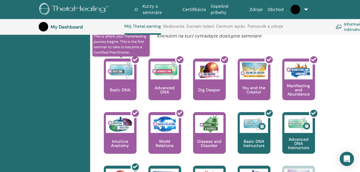
click at [116, 74] on div at bounding box center [124, 82] width 33 height 54
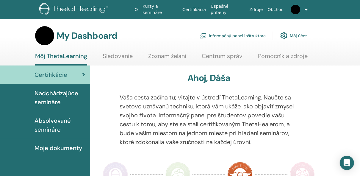
click at [52, 96] on span "Nadchádzajúce semináre" at bounding box center [60, 98] width 51 height 18
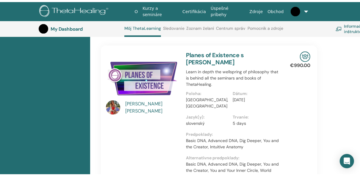
scroll to position [24, 0]
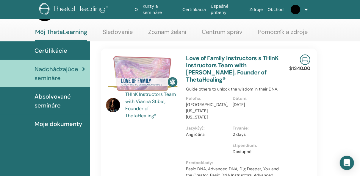
click at [294, 9] on img at bounding box center [296, 10] width 10 height 10
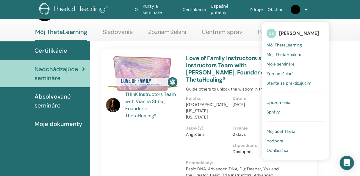
click at [167, 21] on div "My Dashboard Informačný panel inštruktora Môj účet" at bounding box center [171, 11] width 272 height 19
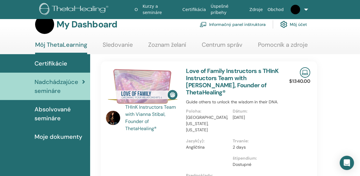
scroll to position [0, 0]
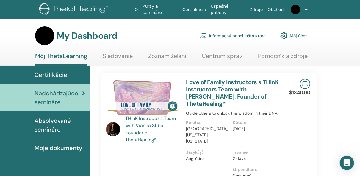
click at [234, 35] on link "Informačný panel inštruktora" at bounding box center [233, 35] width 66 height 13
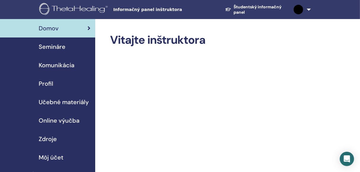
click at [60, 46] on span "Semináre" at bounding box center [52, 46] width 27 height 9
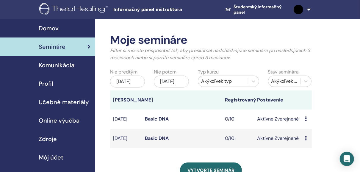
click at [307, 121] on icon at bounding box center [306, 118] width 2 height 5
click at [310, 128] on link "Náhľad" at bounding box center [309, 128] width 16 height 6
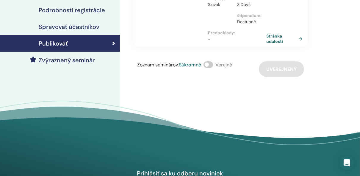
scroll to position [95, 0]
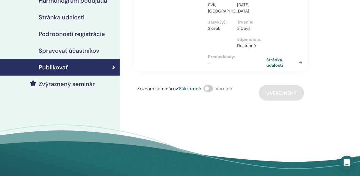
click at [213, 88] on span at bounding box center [209, 88] width 10 height 7
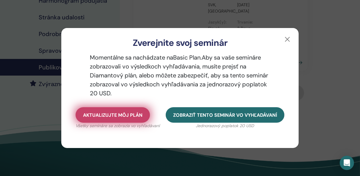
click at [129, 114] on span "Aktualizujte môj plán" at bounding box center [113, 115] width 60 height 6
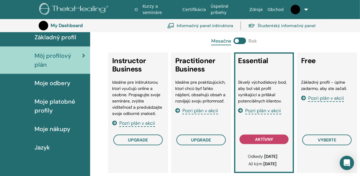
scroll to position [84, 0]
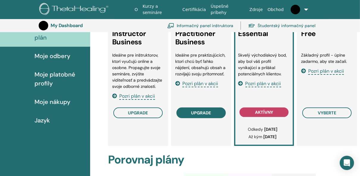
click at [213, 112] on button "upgrade" at bounding box center [201, 113] width 49 height 11
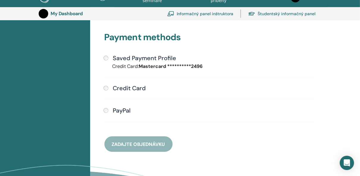
scroll to position [132, 0]
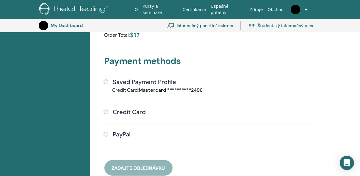
click at [115, 83] on h4 "Saved Payment Profile" at bounding box center [144, 81] width 63 height 7
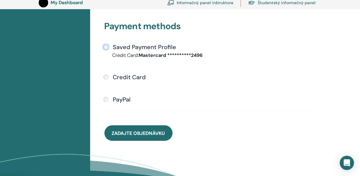
scroll to position [203, 0]
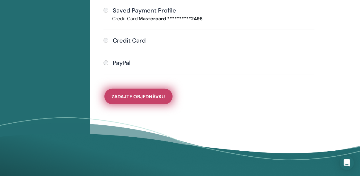
click at [161, 100] on span "Zadajte objednávku" at bounding box center [138, 97] width 53 height 6
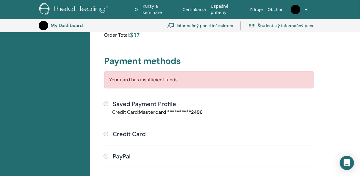
scroll to position [0, 0]
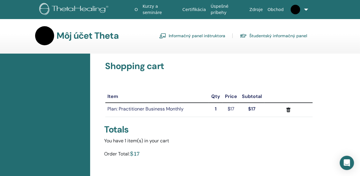
click at [177, 36] on link "Informačný panel inštruktora" at bounding box center [192, 36] width 66 height 10
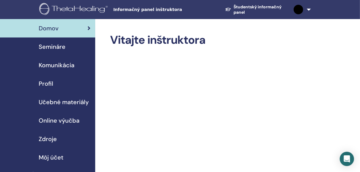
click at [58, 46] on span "Semináre" at bounding box center [52, 46] width 27 height 9
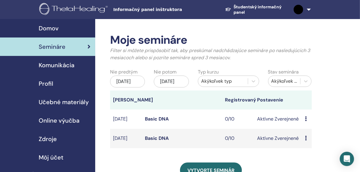
click at [306, 121] on icon at bounding box center [306, 118] width 2 height 5
click at [312, 130] on link "Náhľad" at bounding box center [309, 129] width 16 height 6
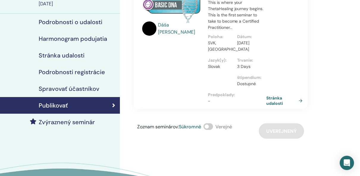
scroll to position [72, 0]
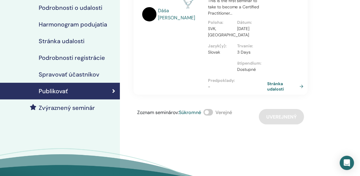
click at [278, 87] on link "Stránka udalosti" at bounding box center [287, 86] width 39 height 11
